Goal: Obtain resource: Obtain resource

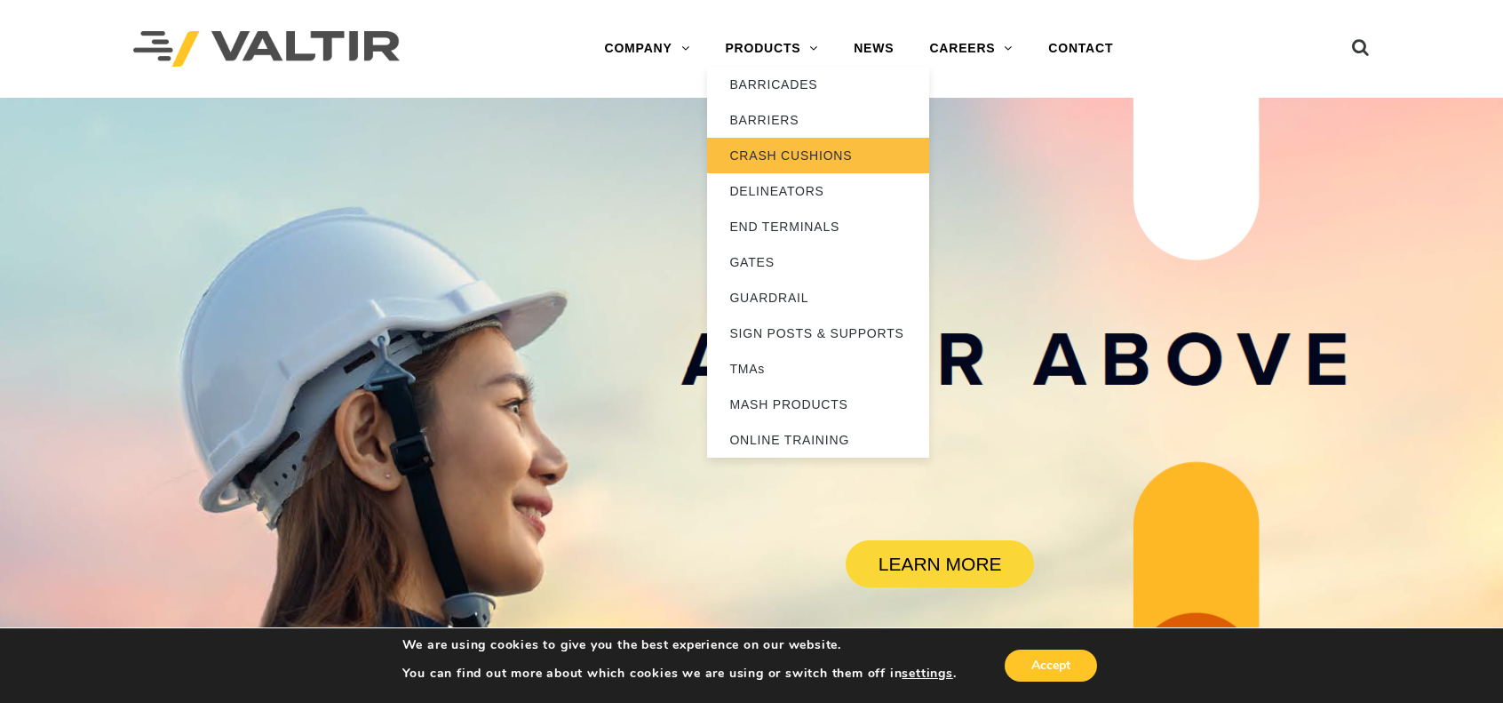
click at [821, 144] on link "CRASH CUSHIONS" at bounding box center [818, 156] width 222 height 36
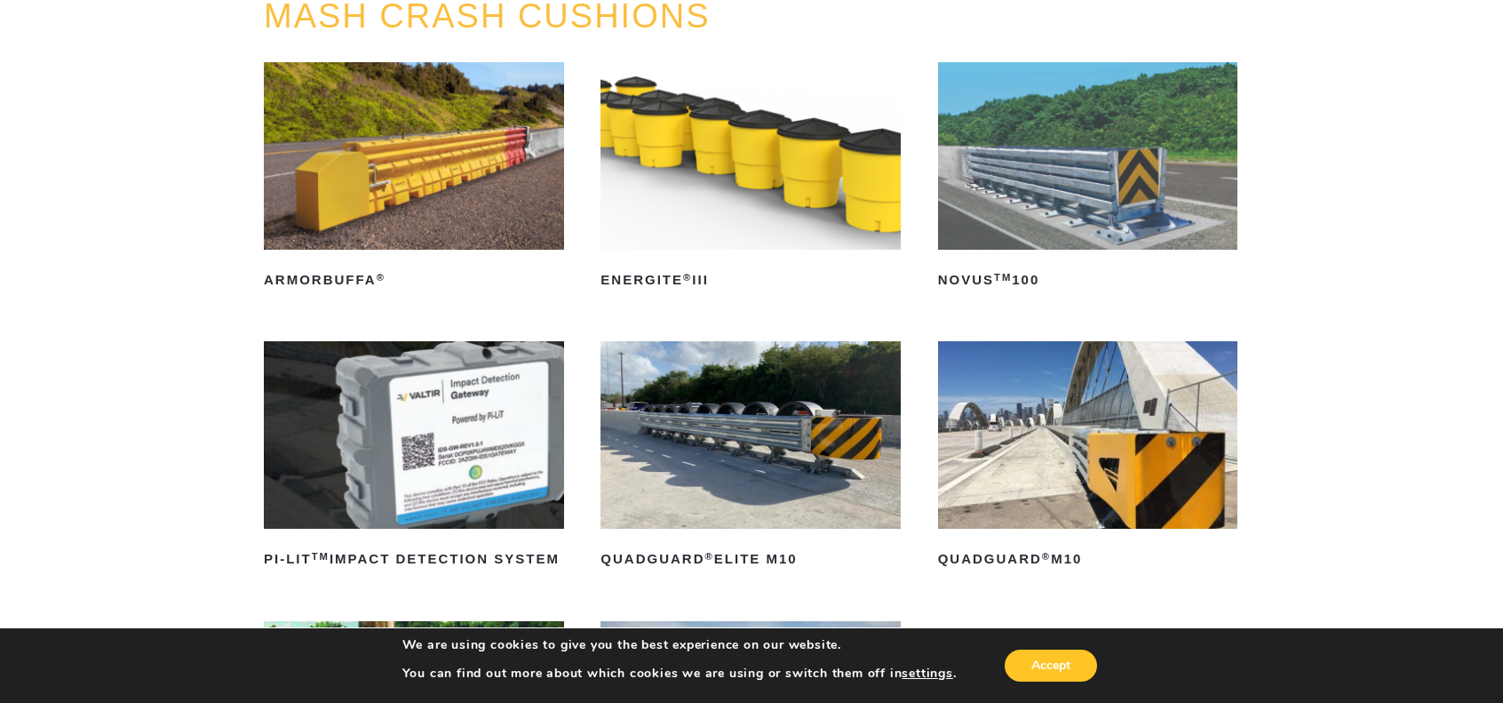
scroll to position [267, 0]
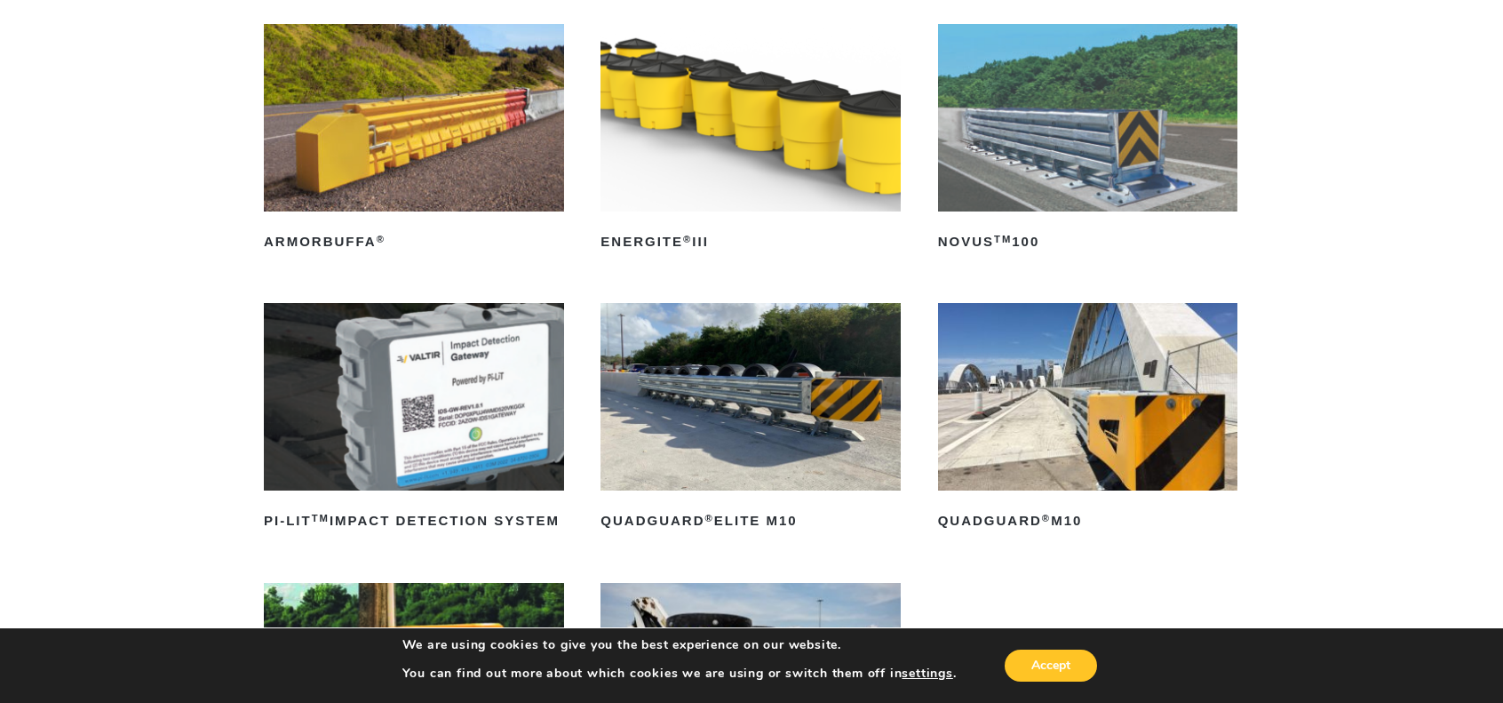
click at [1103, 401] on img at bounding box center [1088, 396] width 300 height 187
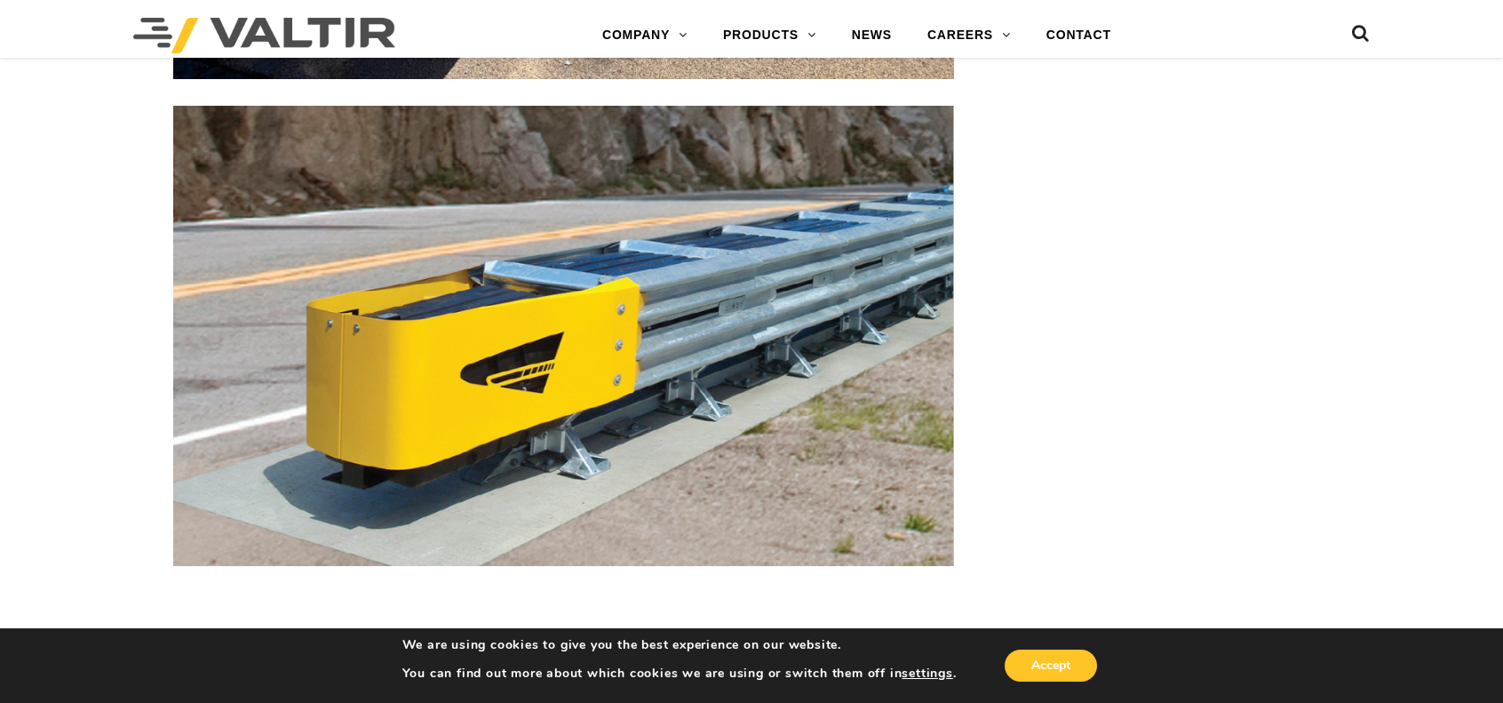
scroll to position [6041, 0]
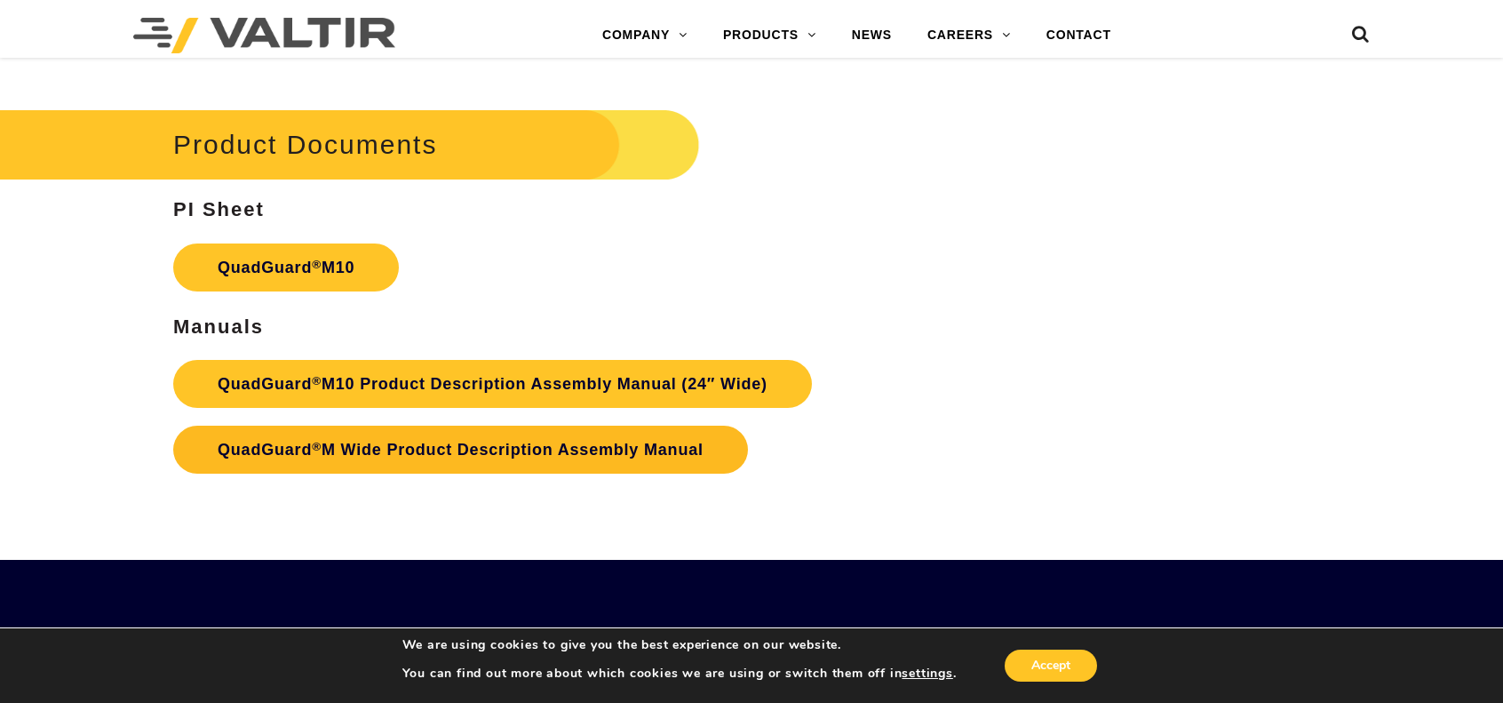
click at [474, 449] on link "QuadGuard ® M Wide Product Description Assembly Manual" at bounding box center [460, 450] width 575 height 48
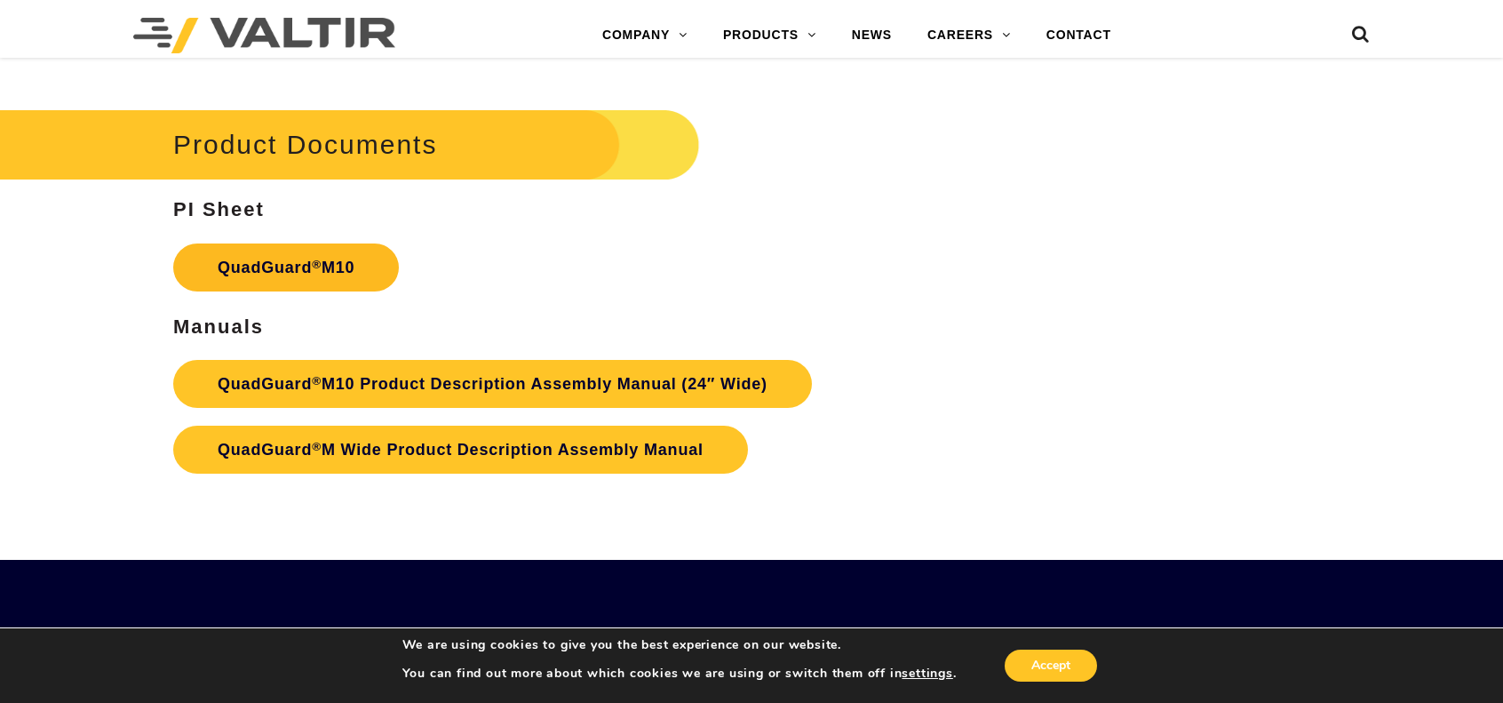
click at [281, 267] on link "QuadGuard ® M10" at bounding box center [286, 267] width 226 height 48
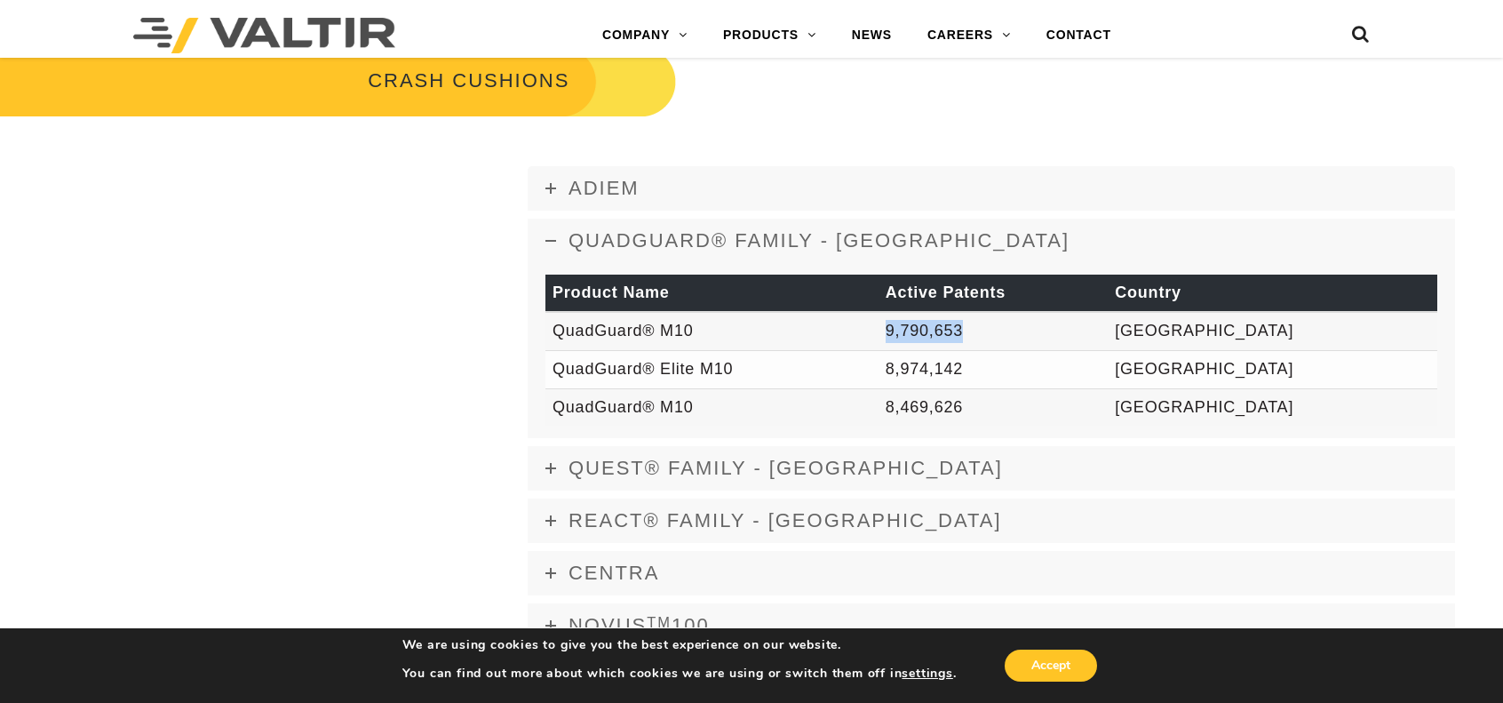
scroll to position [1333, 0]
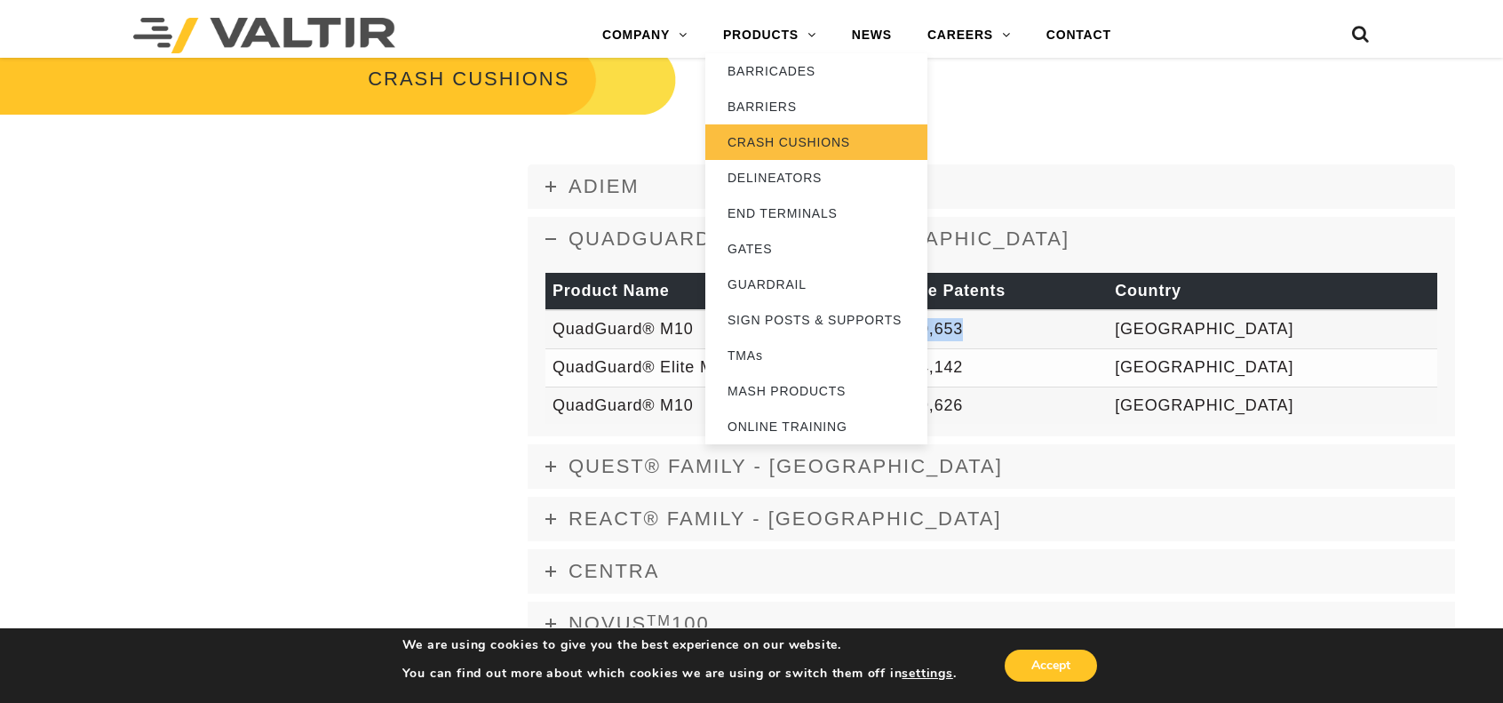
click at [792, 148] on link "CRASH CUSHIONS" at bounding box center [816, 142] width 222 height 36
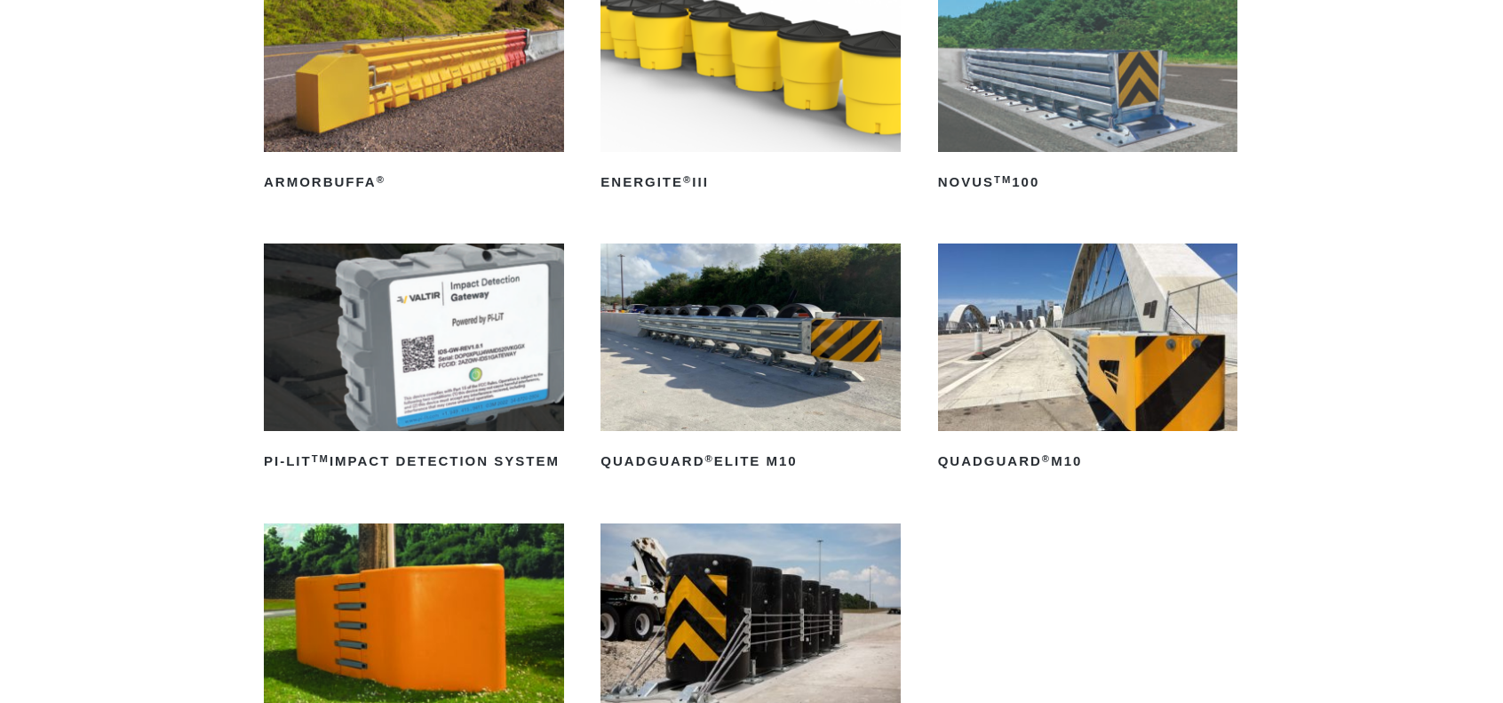
scroll to position [355, 0]
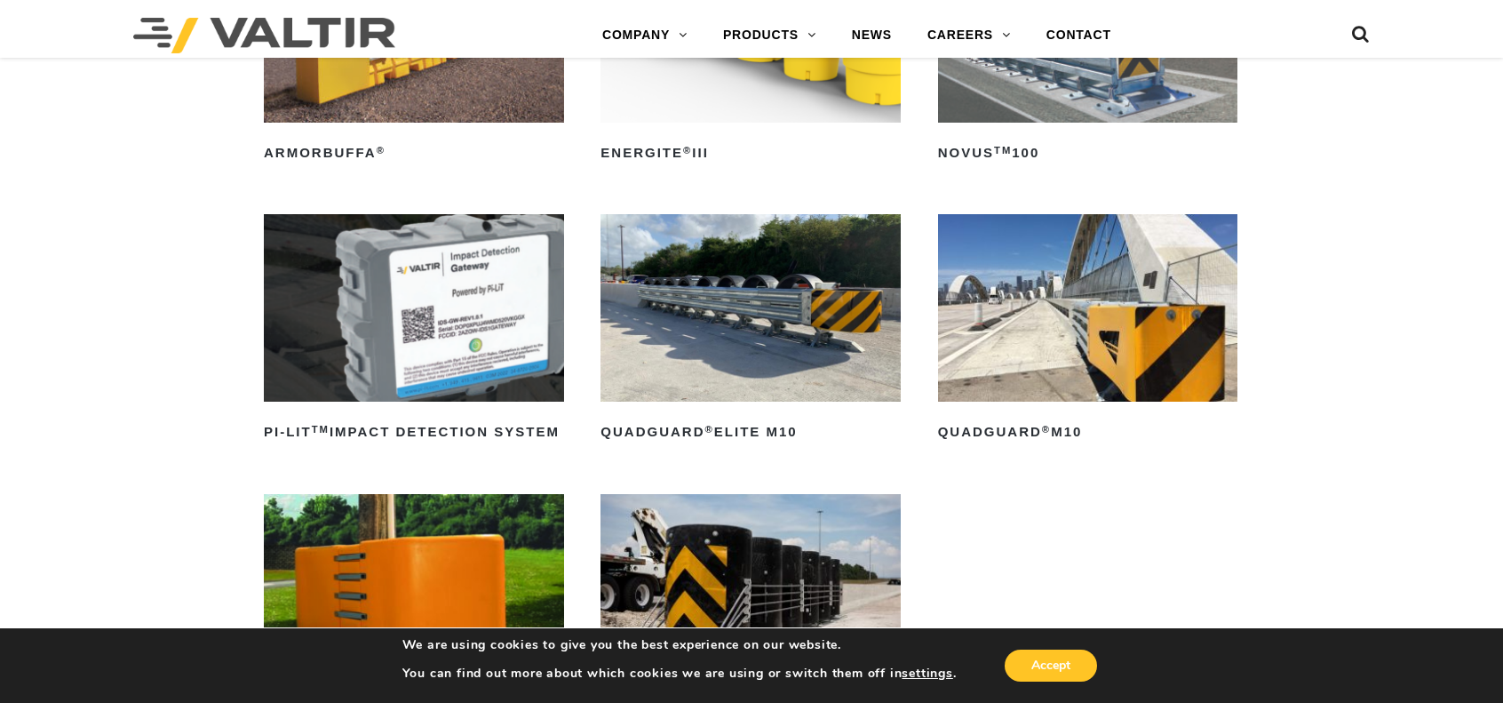
click at [1040, 331] on img at bounding box center [1088, 307] width 300 height 187
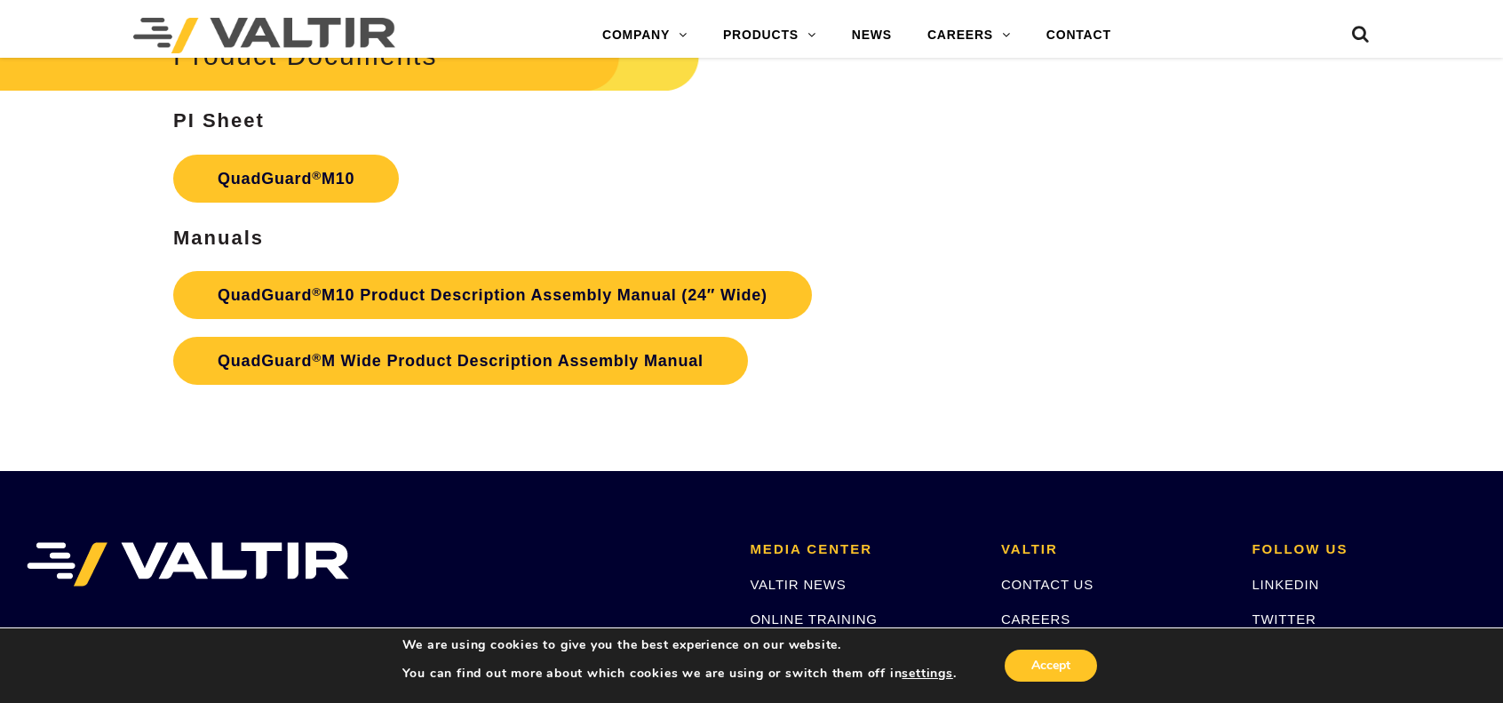
scroll to position [6041, 0]
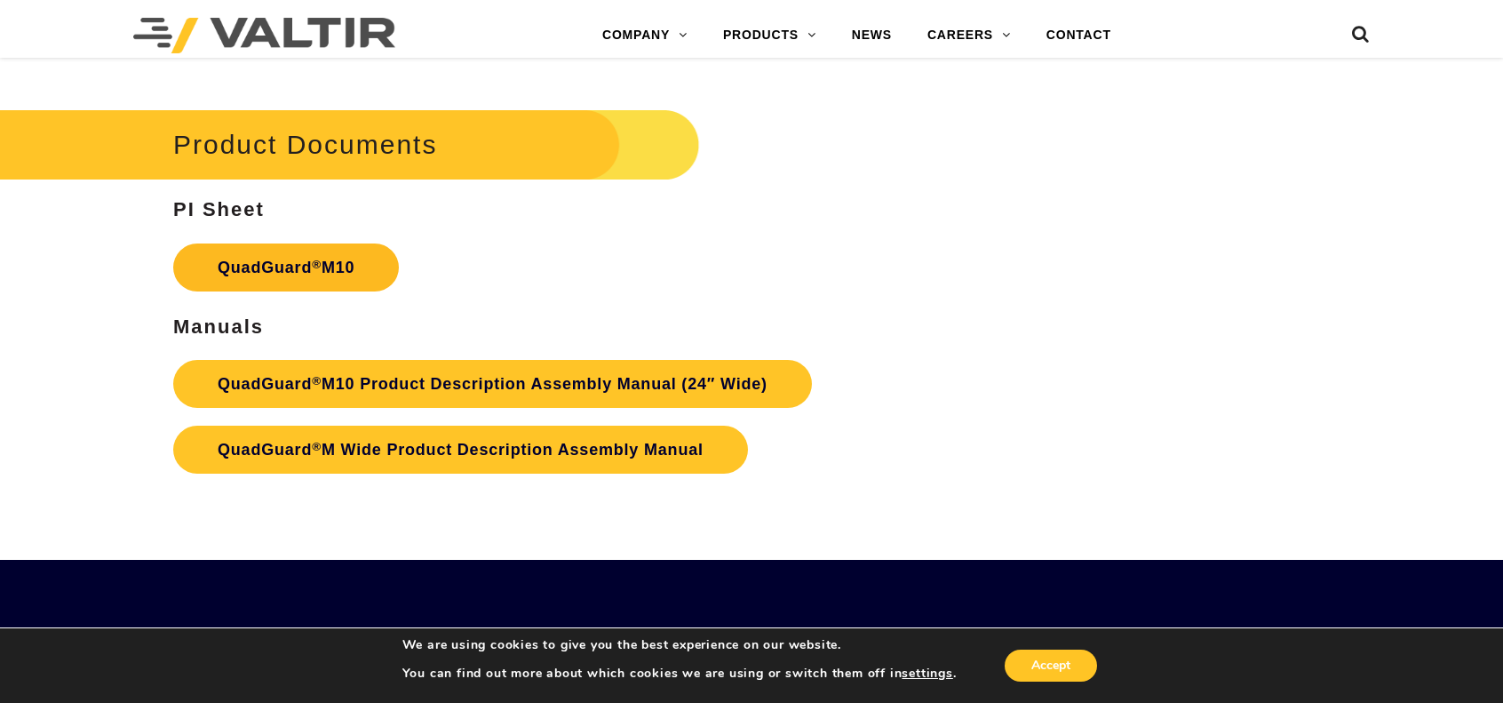
click at [274, 266] on link "QuadGuard ® M10" at bounding box center [286, 267] width 226 height 48
